Goal: Information Seeking & Learning: Learn about a topic

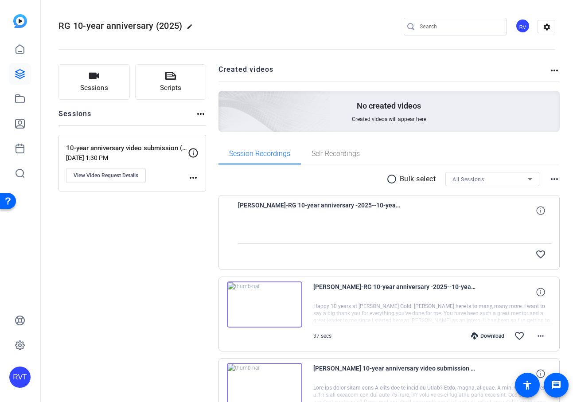
click at [315, 202] on span "[PERSON_NAME]-RG 10-year anniversary -2025--10-year anniversary video submissio…" at bounding box center [320, 210] width 164 height 21
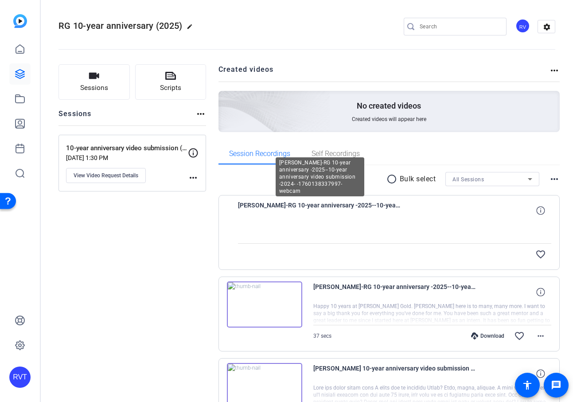
click at [305, 207] on span "[PERSON_NAME]-RG 10-year anniversary -2025--10-year anniversary video submissio…" at bounding box center [320, 210] width 164 height 21
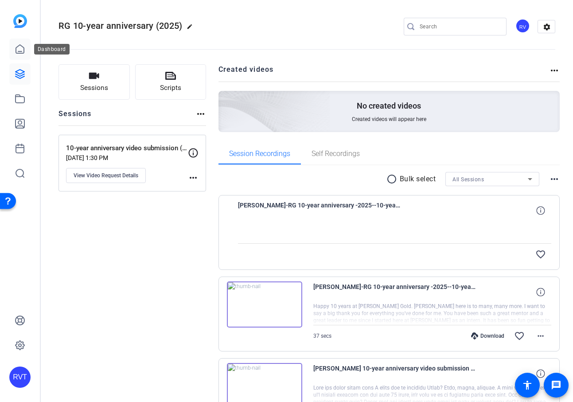
click at [23, 55] on link at bounding box center [19, 49] width 21 height 21
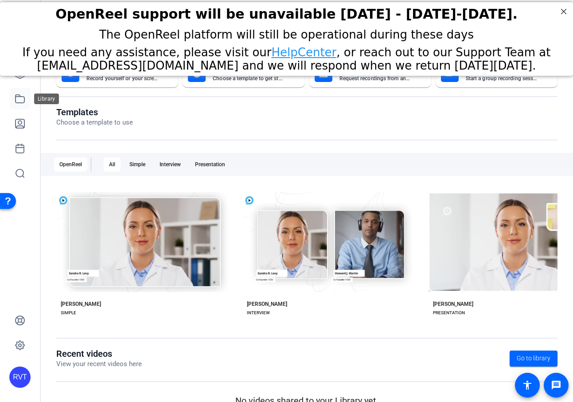
click at [26, 101] on link at bounding box center [19, 98] width 21 height 21
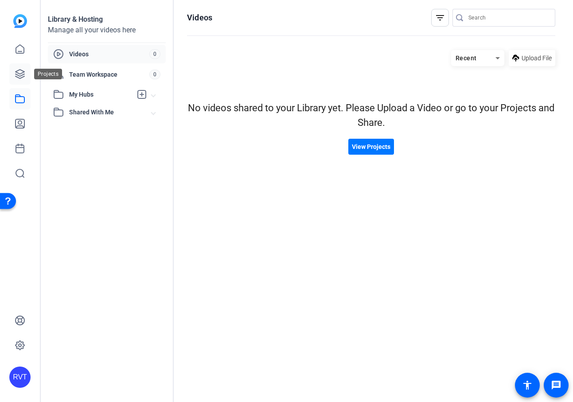
click at [19, 78] on icon at bounding box center [19, 74] width 9 height 9
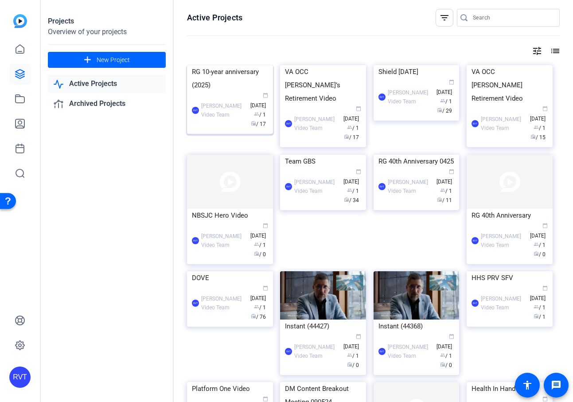
click at [221, 129] on div "RVT Reingold Video Team calendar_today Sep 15 group / 1 radio / 17" at bounding box center [230, 110] width 76 height 37
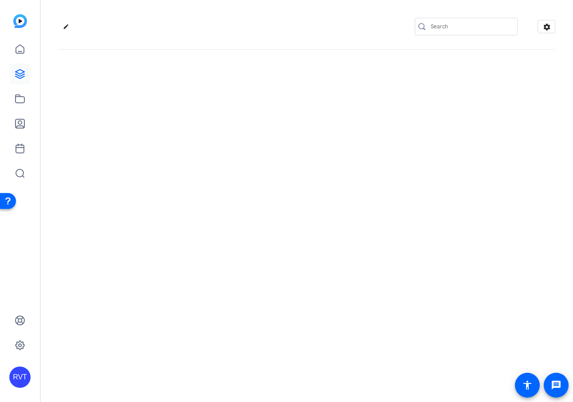
click at [221, 145] on div "edit settings" at bounding box center [307, 201] width 532 height 402
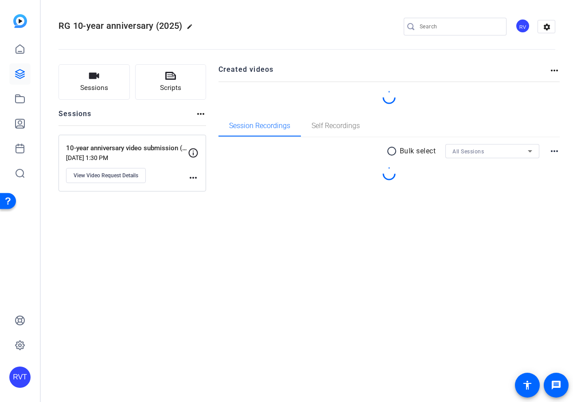
click at [112, 209] on div "Sessions Scripts Sessions more_horiz 10-year anniversary video submission (2024…" at bounding box center [131, 136] width 147 height 144
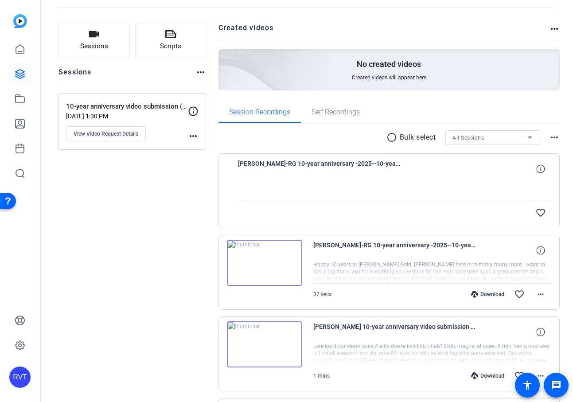
scroll to position [47, 0]
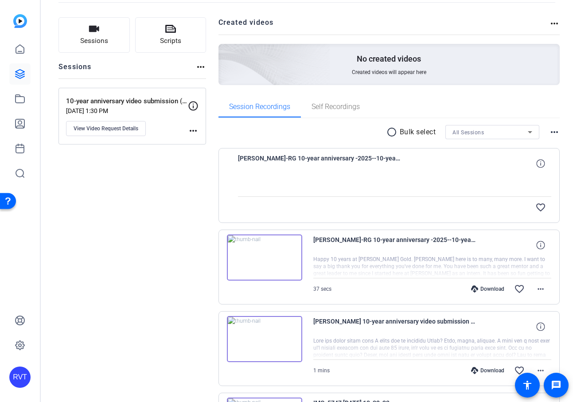
click at [345, 158] on span "[PERSON_NAME]-RG 10-year anniversary -2025--10-year anniversary video submissio…" at bounding box center [320, 163] width 164 height 21
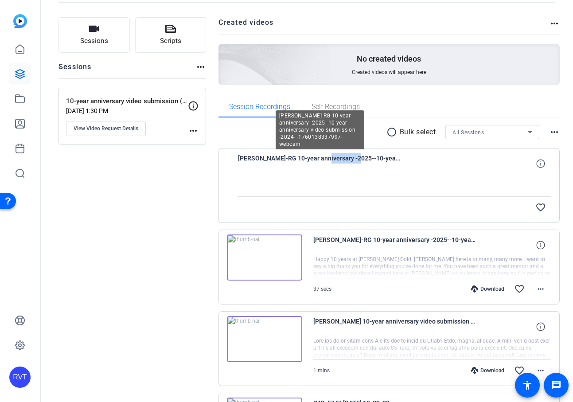
click at [345, 158] on span "[PERSON_NAME]-RG 10-year anniversary -2025--10-year anniversary video submissio…" at bounding box center [320, 163] width 164 height 21
click at [346, 158] on span "[PERSON_NAME]-RG 10-year anniversary -2025--10-year anniversary video submissio…" at bounding box center [320, 163] width 164 height 21
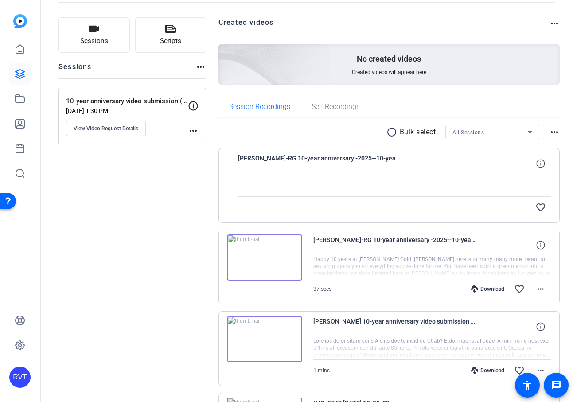
click at [539, 164] on icon at bounding box center [540, 163] width 8 height 8
click at [539, 164] on mat-icon "close" at bounding box center [540, 163] width 11 height 11
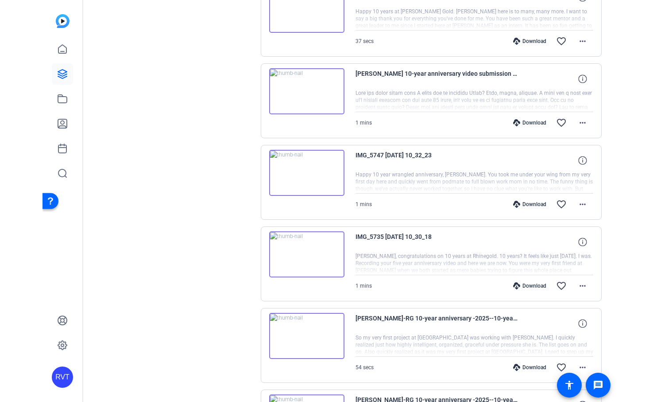
scroll to position [0, 0]
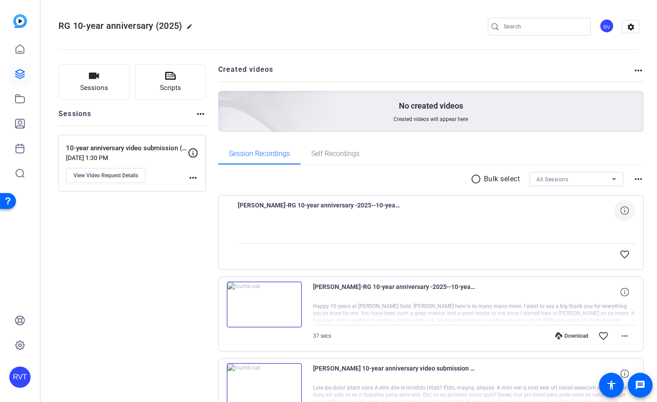
click at [284, 304] on img at bounding box center [264, 304] width 75 height 46
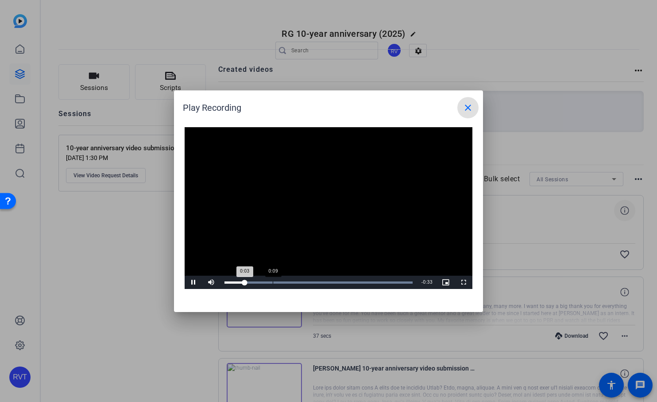
click at [273, 283] on div "Loaded : 100.00% 0:09 0:03" at bounding box center [318, 282] width 188 height 2
click at [299, 285] on div "Loaded : 100.00% 0:14 0:09" at bounding box center [318, 281] width 197 height 13
click at [467, 109] on mat-icon "close" at bounding box center [468, 107] width 11 height 11
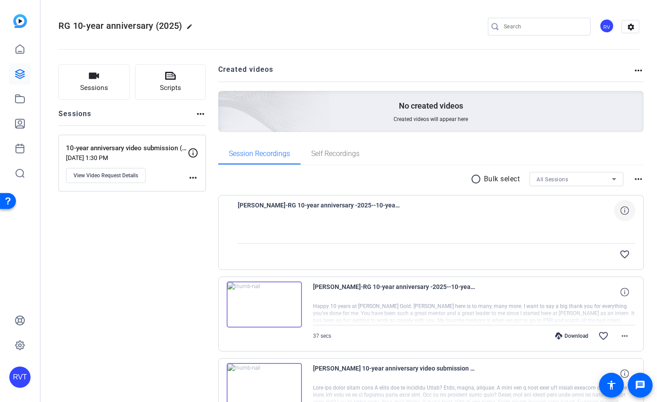
click at [321, 208] on span "[PERSON_NAME]-RG 10-year anniversary -2025--10-year anniversary video submissio…" at bounding box center [320, 210] width 164 height 21
